Goal: Find specific page/section: Find specific page/section

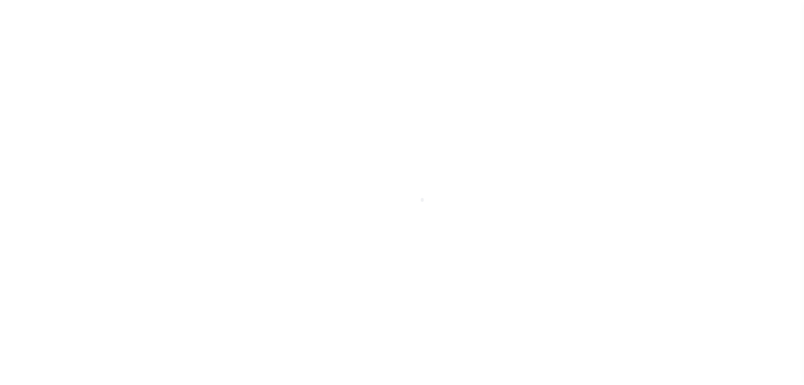
scroll to position [24, 0]
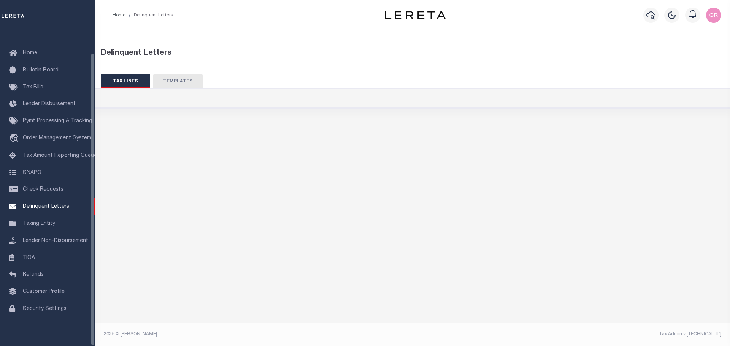
select select
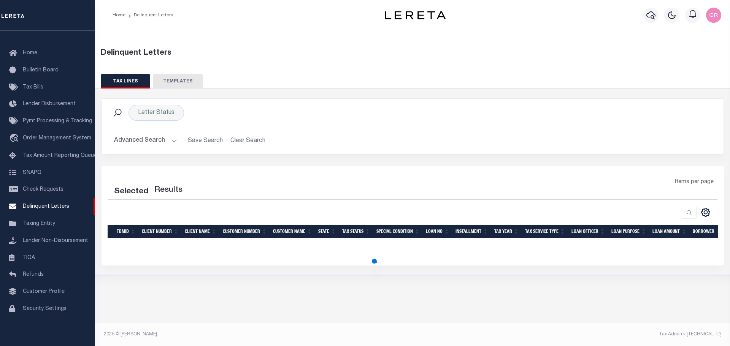
click at [161, 148] on button "Advanced Search" at bounding box center [145, 140] width 63 height 15
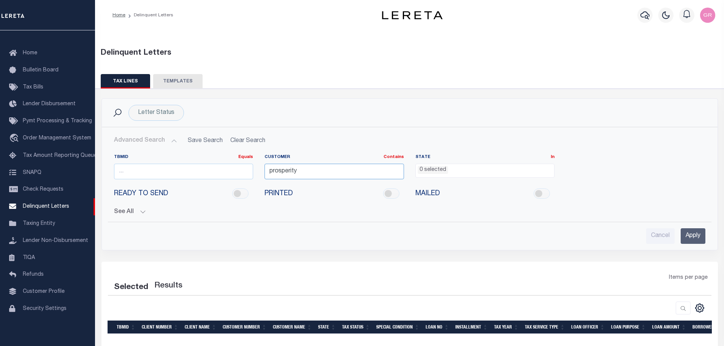
drag, startPoint x: 325, startPoint y: 174, endPoint x: 241, endPoint y: 163, distance: 84.8
click at [252, 173] on div "TBMID Equals Equals Is Not Equal To Is Greater Than Is Less Than Customer Conta…" at bounding box center [409, 169] width 603 height 31
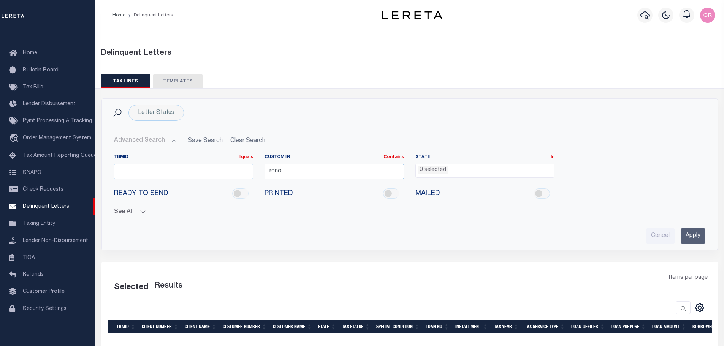
type input "renovo"
click at [694, 232] on input "Apply" at bounding box center [693, 236] width 25 height 16
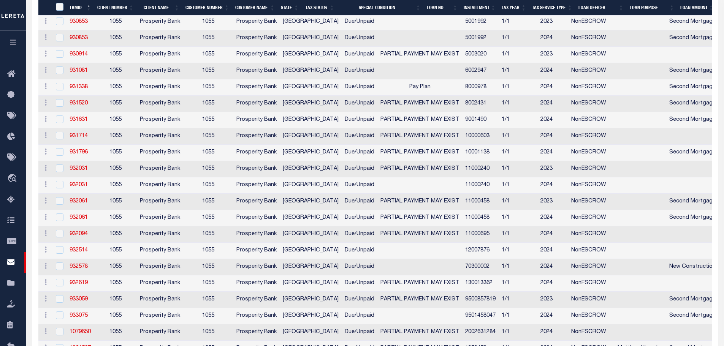
scroll to position [0, 0]
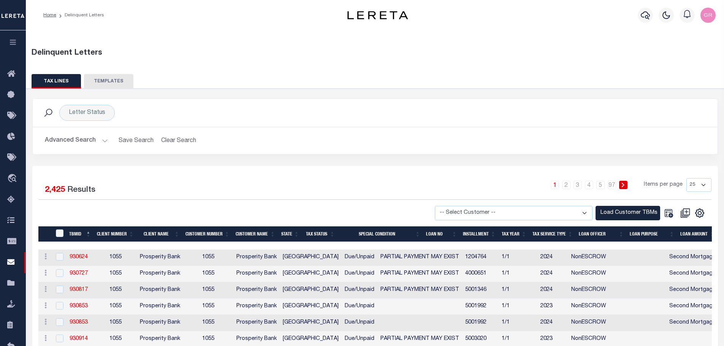
click at [536, 215] on select "-- Select Customer -- Accumatch - Refunds All In Credit Union Amarillo National…" at bounding box center [514, 213] width 158 height 15
click at [490, 217] on select "-- Select Customer -- Accumatch - Refunds All In Credit Union Amarillo National…" at bounding box center [514, 213] width 158 height 15
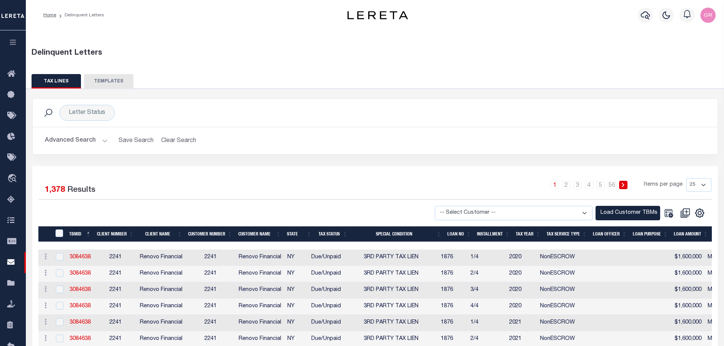
select select "2241"
click at [442, 206] on select "-- Select Customer -- Accumatch - Refunds All In Credit Union Amarillo National…" at bounding box center [514, 213] width 158 height 15
click at [638, 217] on button "Load Customer TBMs" at bounding box center [628, 213] width 65 height 15
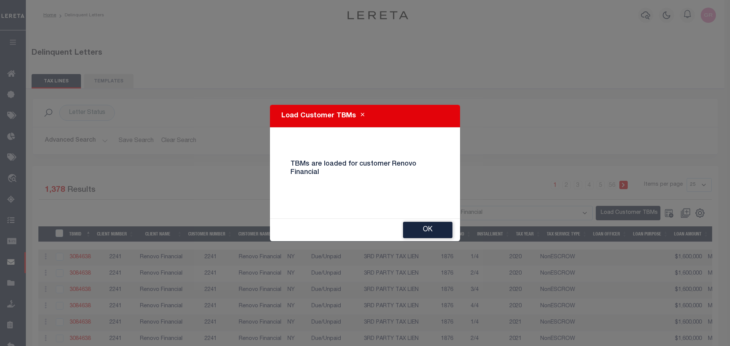
click at [418, 231] on button "Ok" at bounding box center [427, 230] width 49 height 16
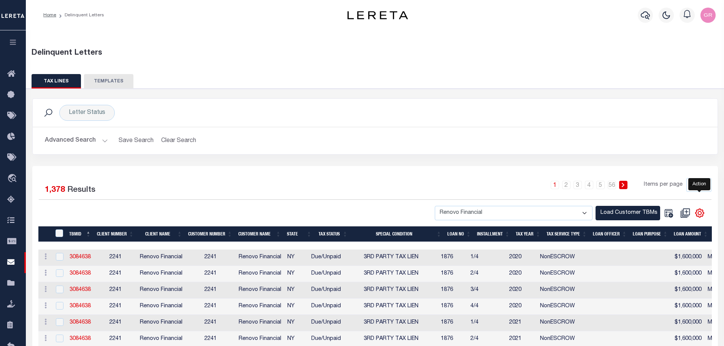
click at [701, 215] on icon "" at bounding box center [699, 213] width 3 height 3
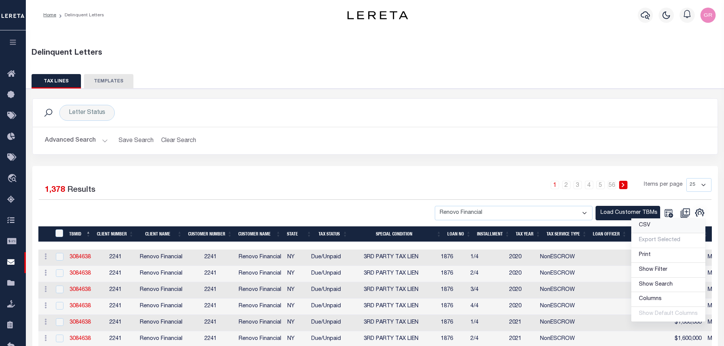
click at [666, 224] on link "CSV" at bounding box center [668, 226] width 74 height 15
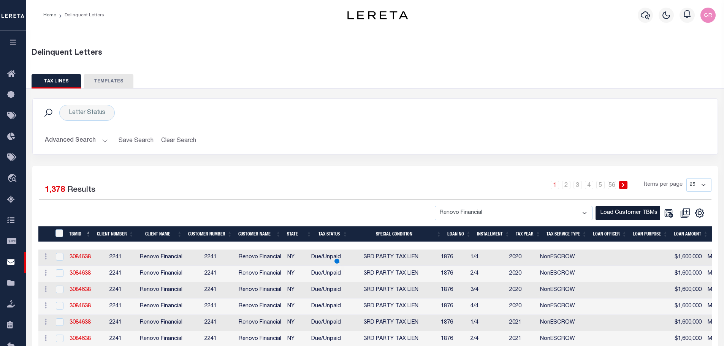
click at [614, 216] on button "Load Customer TBMs" at bounding box center [628, 213] width 65 height 15
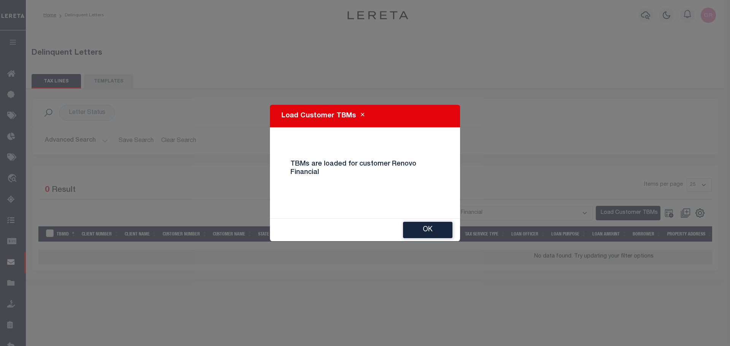
click at [423, 239] on div "Ok" at bounding box center [365, 230] width 190 height 22
click at [433, 236] on button "Ok" at bounding box center [427, 230] width 49 height 16
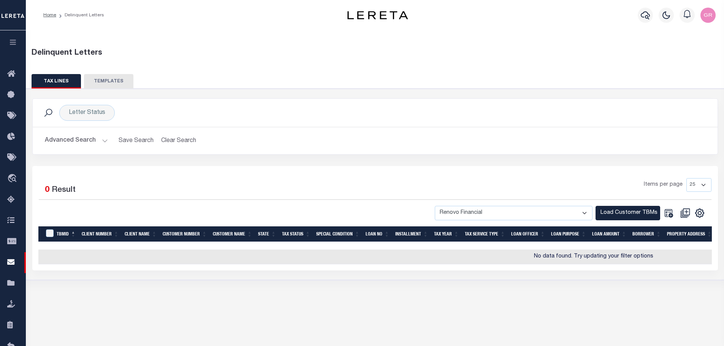
click at [472, 213] on select "-- Select Customer -- Accumatch - Refunds All In Credit Union Amarillo National…" at bounding box center [514, 213] width 158 height 15
click at [442, 206] on select "-- Select Customer -- Accumatch - Refunds All In Credit Union Amarillo National…" at bounding box center [514, 213] width 158 height 15
click at [603, 212] on button "Load Customer TBMs" at bounding box center [628, 213] width 65 height 15
click at [687, 183] on select "25 50 100 500 1000" at bounding box center [698, 185] width 25 height 14
select select "1000"
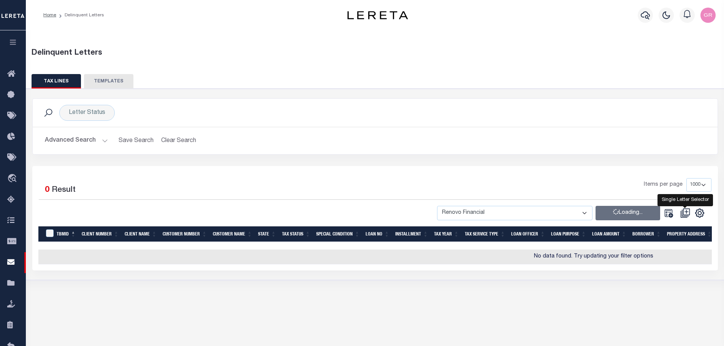
click at [686, 178] on select "25 50 100 500 1000" at bounding box center [698, 185] width 25 height 14
click at [99, 141] on button "Advanced Search" at bounding box center [76, 140] width 63 height 15
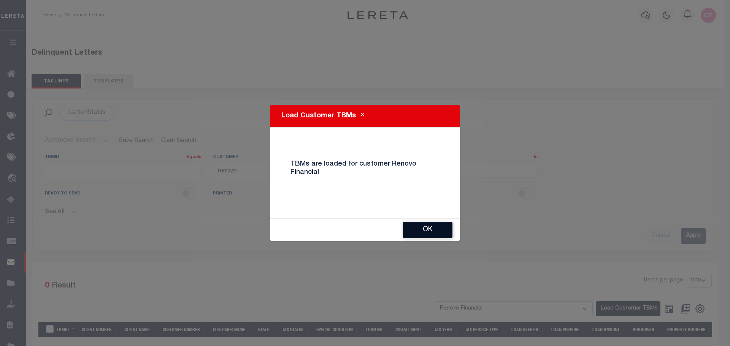
click at [420, 230] on button "Ok" at bounding box center [427, 230] width 49 height 16
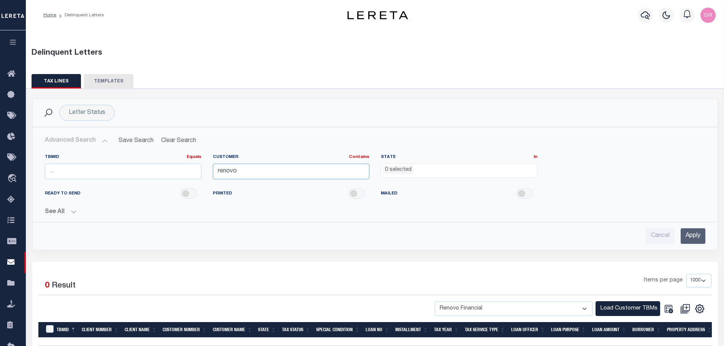
drag, startPoint x: 269, startPoint y: 168, endPoint x: 208, endPoint y: 169, distance: 61.6
click at [208, 169] on div "Customer Contains Contains Is [GEOGRAPHIC_DATA]" at bounding box center [291, 169] width 168 height 31
type input "Renovo Financial"
click at [687, 245] on div "Advanced Search Save Search Clear Search DelinquentLetterSearchTable_dynamictab…" at bounding box center [375, 188] width 685 height 123
click at [689, 236] on input "Apply" at bounding box center [693, 236] width 25 height 16
